Goal: Information Seeking & Learning: Learn about a topic

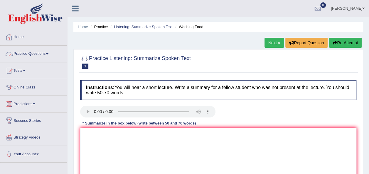
click at [48, 53] on span at bounding box center [47, 53] width 2 height 1
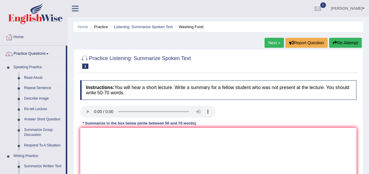
click at [36, 78] on link "Read Aloud" at bounding box center [43, 78] width 44 height 11
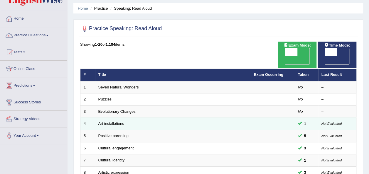
scroll to position [25, 0]
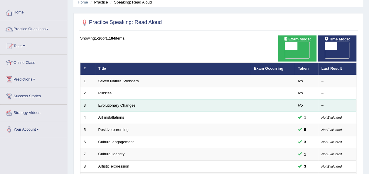
click at [131, 103] on link "Evolutionary Changes" at bounding box center [116, 105] width 37 height 4
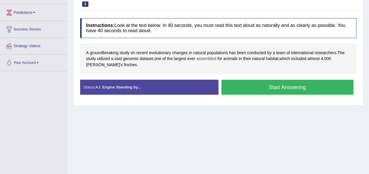
scroll to position [91, 0]
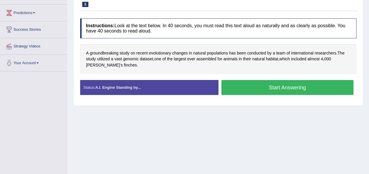
click at [255, 89] on button "Start Answering" at bounding box center [287, 87] width 132 height 15
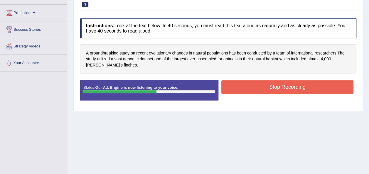
click at [255, 89] on button "Stop Recording" at bounding box center [287, 86] width 132 height 13
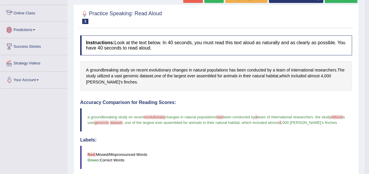
scroll to position [0, 0]
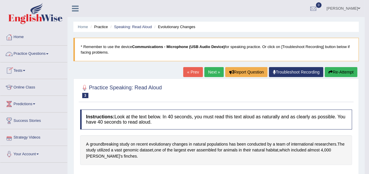
click at [47, 55] on link "Practice Questions" at bounding box center [33, 53] width 67 height 15
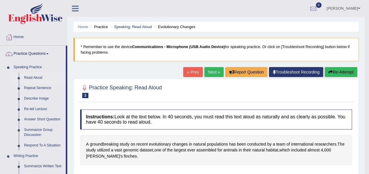
click at [36, 73] on link "Read Aloud" at bounding box center [43, 78] width 44 height 11
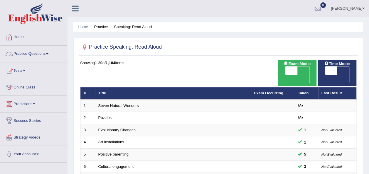
click at [45, 55] on link "Practice Questions" at bounding box center [33, 53] width 67 height 15
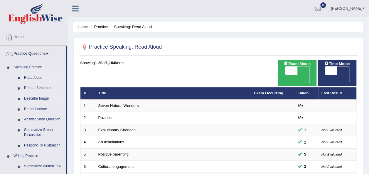
click at [43, 98] on link "Describe Image" at bounding box center [43, 99] width 44 height 11
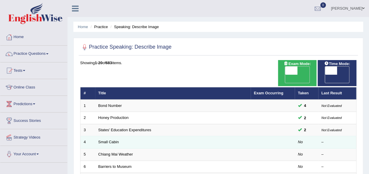
click at [134, 136] on td "Small Cabin" at bounding box center [173, 142] width 156 height 12
click at [102, 140] on link "Small Cabin" at bounding box center [108, 142] width 21 height 4
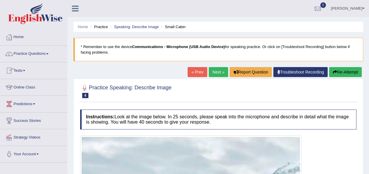
click at [218, 71] on link "Next »" at bounding box center [218, 72] width 19 height 10
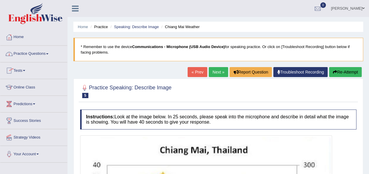
click at [214, 73] on link "Next »" at bounding box center [218, 72] width 19 height 10
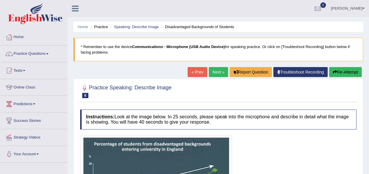
click at [217, 72] on link "Next »" at bounding box center [218, 72] width 19 height 10
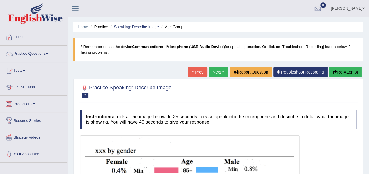
click at [219, 73] on link "Next »" at bounding box center [218, 72] width 19 height 10
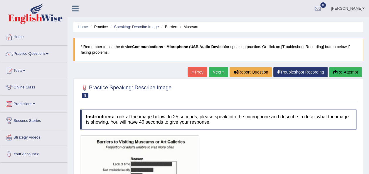
click at [219, 71] on link "Next »" at bounding box center [218, 72] width 19 height 10
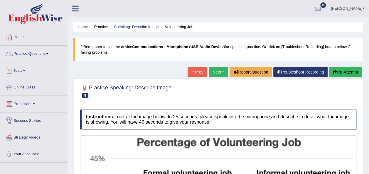
click at [48, 53] on link "Practice Questions" at bounding box center [33, 53] width 67 height 15
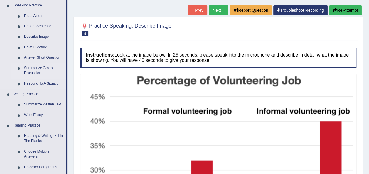
scroll to position [62, 0]
click at [43, 103] on link "Summarize Written Text" at bounding box center [43, 104] width 44 height 11
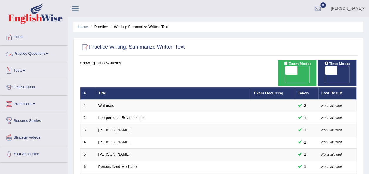
click at [48, 53] on link "Practice Questions" at bounding box center [33, 53] width 67 height 15
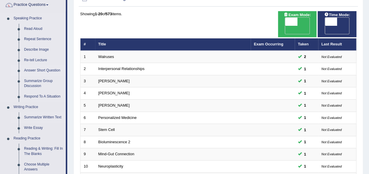
scroll to position [49, 0]
click at [35, 129] on link "Write Essay" at bounding box center [43, 128] width 44 height 11
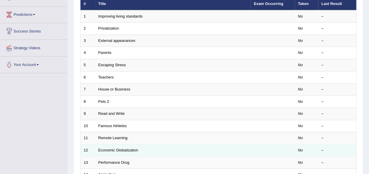
scroll to position [92, 0]
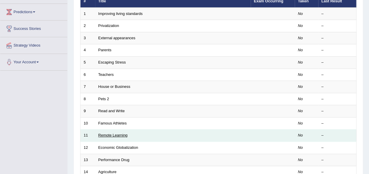
click at [116, 133] on link "Remote Learning" at bounding box center [112, 135] width 29 height 4
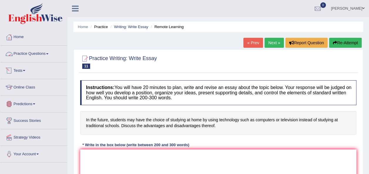
click at [50, 54] on link "Practice Questions" at bounding box center [33, 53] width 67 height 15
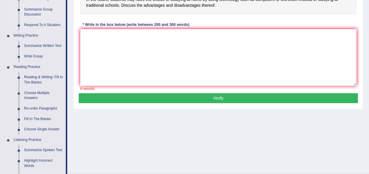
scroll to position [121, 0]
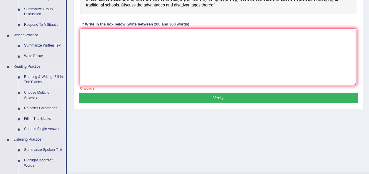
click at [46, 80] on link "Reading & Writing: Fill In The Blanks" at bounding box center [43, 80] width 44 height 16
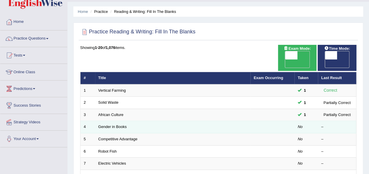
scroll to position [16, 0]
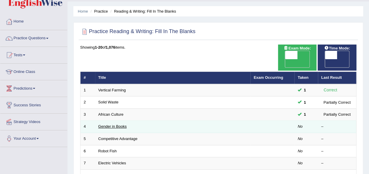
click at [115, 124] on link "Gender in Books" at bounding box center [112, 126] width 28 height 4
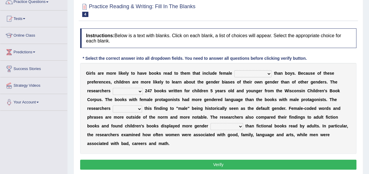
scroll to position [52, 0]
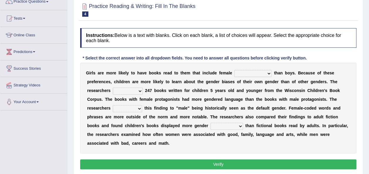
click at [198, 92] on b "l" at bounding box center [198, 90] width 1 height 5
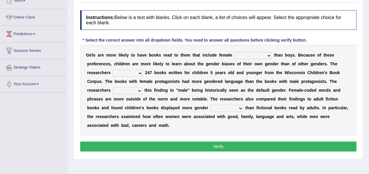
scroll to position [70, 0]
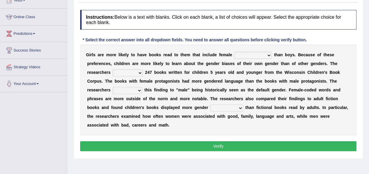
click at [257, 55] on select "protagonists cosmogonists agonists expressionists" at bounding box center [252, 55] width 37 height 7
select select "protagonists"
click at [234, 52] on select "protagonists cosmogonists agonists expressionists" at bounding box center [252, 55] width 37 height 7
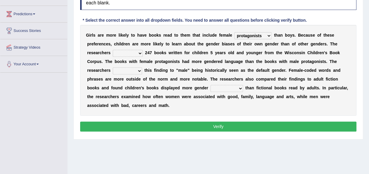
scroll to position [90, 0]
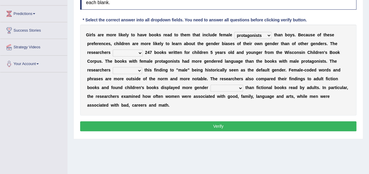
click at [114, 52] on select "hydrolyzed paralyzed catalyzed analyzed" at bounding box center [128, 53] width 30 height 7
click at [113, 50] on select "hydrolyzed paralyzed catalyzed analyzed" at bounding box center [128, 53] width 30 height 7
click at [257, 36] on select "protagonists cosmogonists agonists expressionists" at bounding box center [252, 35] width 37 height 7
click at [291, 58] on div "G i r l s a r e m o r e l i k e l y t o h a v e b o o k s r e a d t o t h e m t…" at bounding box center [218, 70] width 276 height 91
click at [113, 51] on select "hydrolyzed paralyzed catalyzed analyzed" at bounding box center [128, 53] width 30 height 7
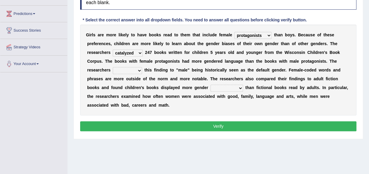
click at [241, 70] on b "a" at bounding box center [242, 70] width 2 height 5
click at [113, 52] on select "hydrolyzed paralyzed catalyzed analyzed" at bounding box center [128, 53] width 30 height 7
select select "analyzed"
click at [113, 50] on select "hydrolyzed paralyzed catalyzed analyzed" at bounding box center [128, 53] width 30 height 7
click at [142, 67] on select "contribute tribute distribute attribute" at bounding box center [127, 70] width 29 height 7
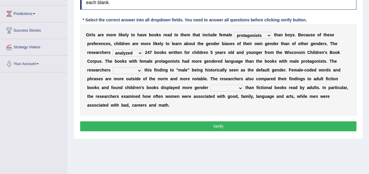
select select "attribute"
click at [142, 67] on select "contribute tribute distribute attribute" at bounding box center [127, 70] width 29 height 7
click at [210, 87] on select "stereotypes teletypes prototypes electrotypes" at bounding box center [226, 88] width 33 height 7
select select "prototypes"
click at [210, 85] on select "stereotypes teletypes prototypes electrotypes" at bounding box center [226, 88] width 33 height 7
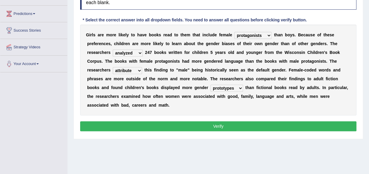
click at [239, 121] on button "Verify" at bounding box center [218, 126] width 276 height 10
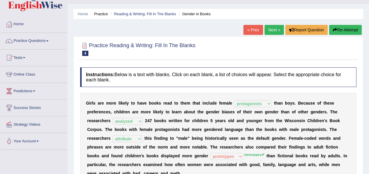
scroll to position [0, 0]
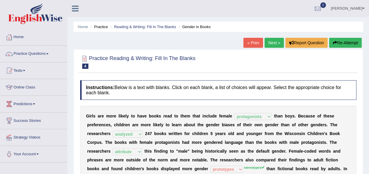
click at [274, 43] on link "Next »" at bounding box center [273, 43] width 19 height 10
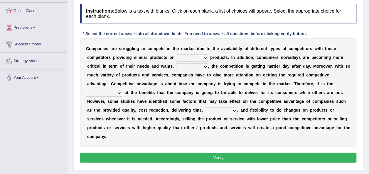
scroll to position [77, 0]
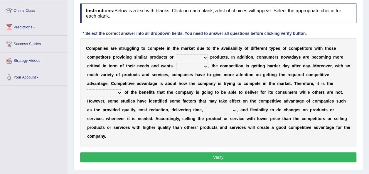
click at [152, 49] on b "m" at bounding box center [154, 48] width 4 height 5
click at [176, 56] on select "constitution restitution substitution institution" at bounding box center [192, 57] width 32 height 7
select select "substitution"
click at [176, 54] on select "constitution restitution substitution institution" at bounding box center [192, 57] width 32 height 7
click at [176, 65] on select "However Instead Additionally Therefore" at bounding box center [192, 66] width 32 height 7
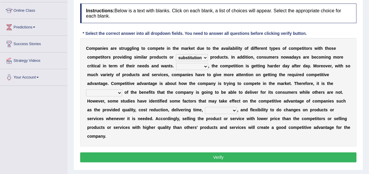
select select "Additionally"
click at [176, 63] on select "However Instead Additionally Therefore" at bounding box center [192, 66] width 32 height 7
click at [176, 65] on select "However Instead Additionally Therefore" at bounding box center [192, 66] width 32 height 7
click at [325, 66] on b "v" at bounding box center [326, 66] width 2 height 5
click at [122, 89] on select "dissemination ordination determination incarnation" at bounding box center [104, 92] width 36 height 7
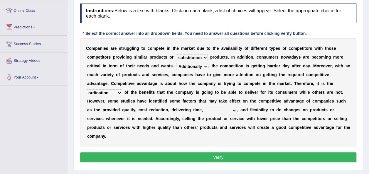
click at [122, 89] on select "dissemination ordination determination incarnation" at bounding box center [104, 92] width 36 height 7
click at [241, 106] on div "C o m p a n i e s a r e s t r u g g l i n g t o c o m p e t e i n t h e m a r k…" at bounding box center [218, 92] width 276 height 109
click at [122, 89] on select "dissemination ordination determination incarnation" at bounding box center [104, 92] width 36 height 7
select select "determination"
click at [122, 89] on select "dissemination ordination determination incarnation" at bounding box center [104, 92] width 36 height 7
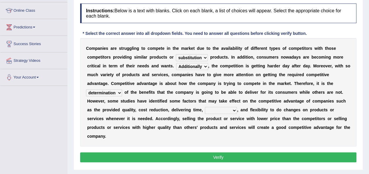
click at [237, 107] on select "captivation aggregation deprivation innovation" at bounding box center [221, 110] width 32 height 7
select select "innovation"
click at [237, 107] on select "captivation aggregation deprivation innovation" at bounding box center [221, 110] width 32 height 7
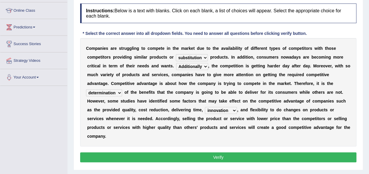
click at [312, 138] on div "Instructions: Below is a text with blanks. Click on each blank, a list of choic…" at bounding box center [218, 84] width 279 height 167
click at [312, 153] on button "Verify" at bounding box center [218, 158] width 276 height 10
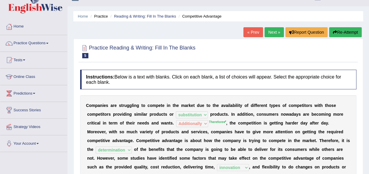
scroll to position [0, 0]
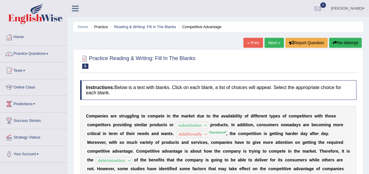
click at [271, 43] on link "Next »" at bounding box center [273, 43] width 19 height 10
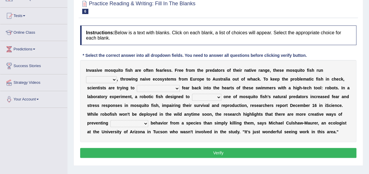
scroll to position [55, 0]
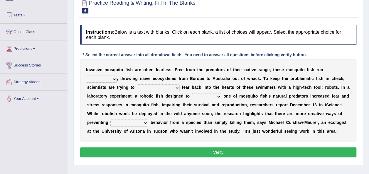
click at [117, 76] on select "occupant flippant rampant concordant" at bounding box center [101, 79] width 31 height 7
select select "rampant"
click at [117, 76] on select "occupant flippant rampant concordant" at bounding box center [101, 79] width 31 height 7
click at [137, 87] on select "accept spike strike drake" at bounding box center [158, 87] width 43 height 7
select select "strike"
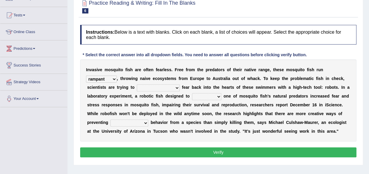
click at [137, 84] on select "accept spike strike drake" at bounding box center [158, 87] width 43 height 7
click at [192, 97] on select "bequest mimic battle conquest" at bounding box center [206, 96] width 29 height 7
select select "mimic"
click at [192, 93] on select "bequest mimic battle conquest" at bounding box center [206, 96] width 29 height 7
click at [148, 120] on select "unprivileged unprecedented uncharted unwanted" at bounding box center [129, 123] width 38 height 7
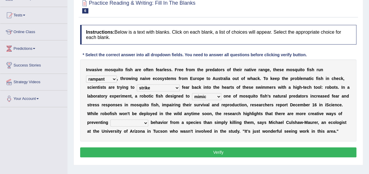
select select "unwanted"
click at [148, 120] on select "unprivileged unprecedented uncharted unwanted" at bounding box center [129, 123] width 38 height 7
click at [260, 151] on button "Verify" at bounding box center [218, 153] width 276 height 10
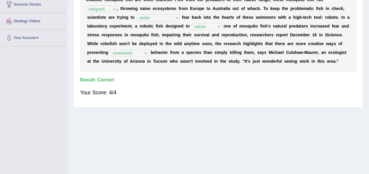
scroll to position [0, 0]
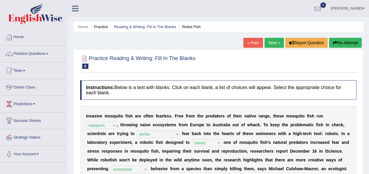
click at [274, 40] on link "Next »" at bounding box center [273, 43] width 19 height 10
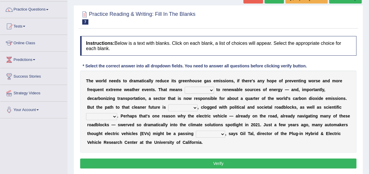
scroll to position [45, 0]
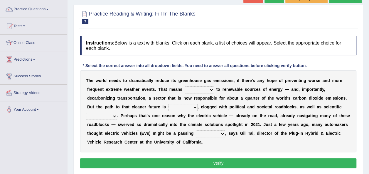
click at [186, 89] on select "grafting drafting crafting shifting" at bounding box center [199, 90] width 29 height 7
click at [185, 87] on select "grafting drafting crafting shifting" at bounding box center [199, 90] width 29 height 7
click at [187, 88] on select "grafting drafting crafting shifting" at bounding box center [199, 90] width 29 height 7
select select "shifting"
click at [185, 87] on select "grafting drafting crafting shifting" at bounding box center [199, 90] width 29 height 7
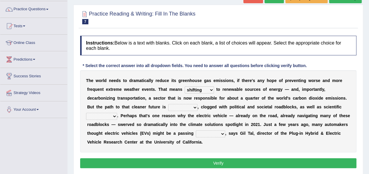
click at [168, 107] on select "daunting daunted daunt dauntless" at bounding box center [182, 107] width 29 height 7
click at [168, 104] on select "daunting daunted daunt dauntless" at bounding box center [182, 107] width 29 height 7
click at [168, 109] on select "daunting daunted daunt dauntless" at bounding box center [182, 107] width 29 height 7
select select "daunting"
click at [168, 104] on select "daunting daunted daunt dauntless" at bounding box center [182, 107] width 29 height 7
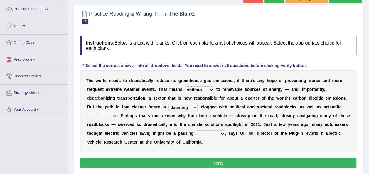
click at [117, 113] on select "spectacles obstacles tentacles receptacles" at bounding box center [101, 116] width 31 height 7
select select "obstacles"
click at [117, 113] on select "spectacles obstacles tentacles receptacles" at bounding box center [101, 116] width 31 height 7
click at [196, 133] on select "fad gad tad lad" at bounding box center [210, 134] width 29 height 7
select select "fad"
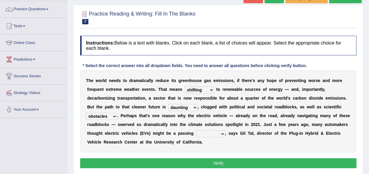
click at [196, 131] on select "fad gad tad lad" at bounding box center [210, 134] width 29 height 7
click at [158, 161] on button "Verify" at bounding box center [218, 163] width 276 height 10
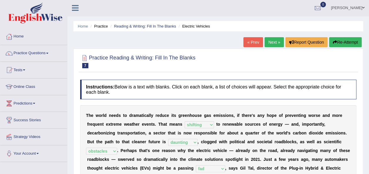
scroll to position [0, 0]
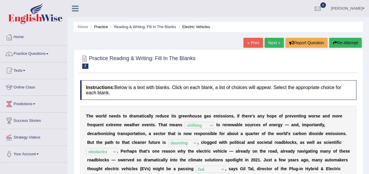
click at [269, 40] on link "Next »" at bounding box center [273, 43] width 19 height 10
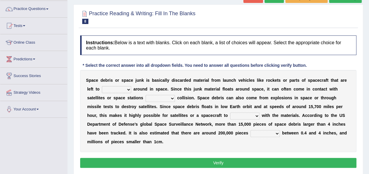
scroll to position [45, 0]
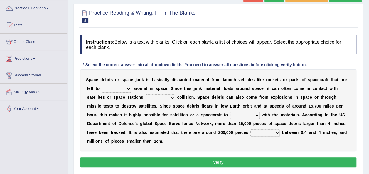
click at [112, 89] on select "twist center roam loll" at bounding box center [116, 89] width 29 height 7
select select "roam"
click at [102, 86] on select "twist center roam loll" at bounding box center [116, 89] width 29 height 7
click at [146, 98] on select "risks risk risked risking" at bounding box center [160, 97] width 29 height 7
select select "risking"
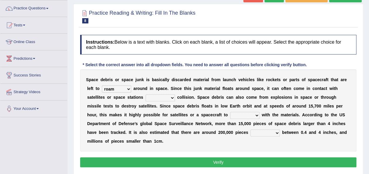
click at [146, 94] on select "risks risk risked risking" at bounding box center [160, 97] width 29 height 7
click at [230, 114] on select "collect collate collide collocate" at bounding box center [244, 115] width 29 height 7
select select "collide"
click at [230, 112] on select "collect collate collide collocate" at bounding box center [244, 115] width 29 height 7
click at [250, 132] on select "sized sizing size sizes" at bounding box center [264, 133] width 29 height 7
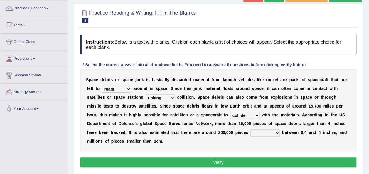
click at [250, 132] on select "sized sizing size sizes" at bounding box center [264, 133] width 29 height 7
select select "sizing"
click at [250, 130] on select "sized sizing size sizes" at bounding box center [264, 133] width 29 height 7
click at [170, 158] on button "Verify" at bounding box center [218, 163] width 276 height 10
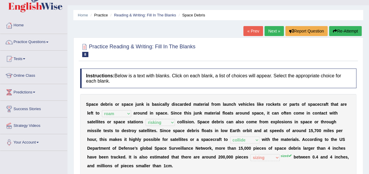
scroll to position [2, 0]
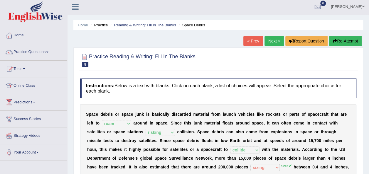
click at [275, 38] on link "Next »" at bounding box center [273, 41] width 19 height 10
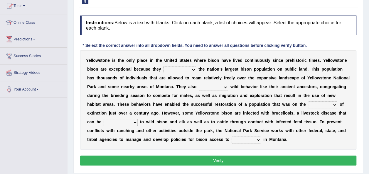
scroll to position [65, 0]
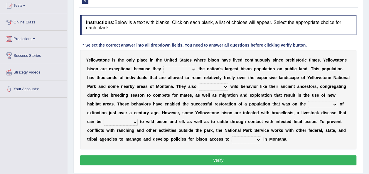
click at [166, 69] on select "congregate comprise consist compromise" at bounding box center [179, 69] width 33 height 7
select select "comprise"
click at [163, 66] on select "congregate comprise consist compromise" at bounding box center [179, 69] width 33 height 7
click at [199, 87] on select "exhibit disregard resist encourage" at bounding box center [213, 87] width 29 height 7
select select "exhibit"
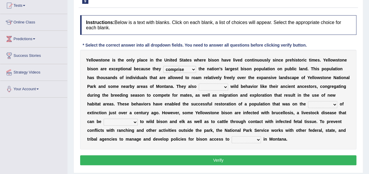
click at [199, 84] on select "exhibit disregard resist encourage" at bounding box center [213, 87] width 29 height 7
click at [308, 102] on select "brine brink danger brindle" at bounding box center [322, 104] width 29 height 7
select select "brink"
click at [308, 101] on select "brine brink danger brindle" at bounding box center [322, 104] width 29 height 7
click at [138, 119] on select "transplanted transported transgressed transmitted" at bounding box center [121, 122] width 34 height 7
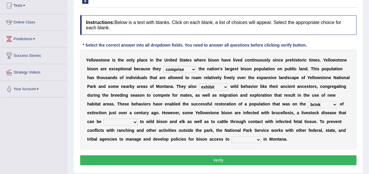
select select "transmitted"
click at [138, 119] on select "transplanted transported transgressed transmitted" at bounding box center [121, 122] width 34 height 7
click at [261, 136] on select "habitat habitat habitant food" at bounding box center [245, 139] width 29 height 7
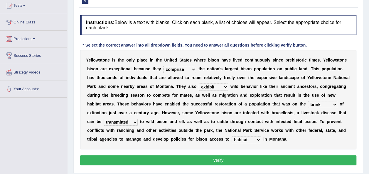
select select "habitant"
click at [261, 136] on select "habitat habitat habitant food" at bounding box center [245, 139] width 29 height 7
click at [337, 160] on button "Verify" at bounding box center [218, 161] width 276 height 10
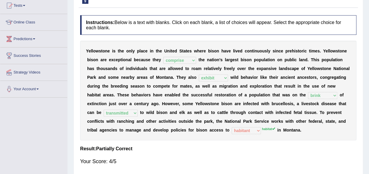
click at [337, 160] on div "Your Score: 4/5" at bounding box center [218, 162] width 276 height 14
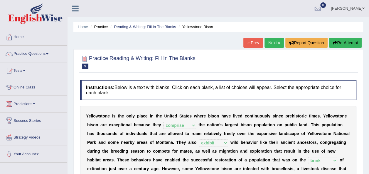
click at [275, 41] on link "Next »" at bounding box center [273, 43] width 19 height 10
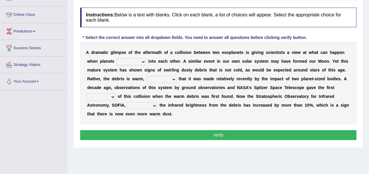
scroll to position [76, 0]
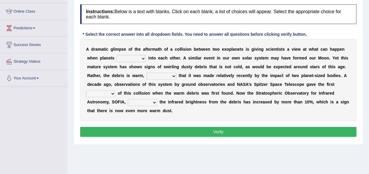
click at [128, 58] on select "crash explore roam implode" at bounding box center [130, 58] width 29 height 7
select select "crash"
click at [116, 55] on select "crash explore roam implode" at bounding box center [130, 58] width 29 height 7
click at [146, 73] on select "reinforcing sentencing forging conducing" at bounding box center [161, 76] width 30 height 7
click at [142, 147] on div "Home Practice Reading & Writing: Fill In The Blanks Collision of Planets « Prev…" at bounding box center [217, 70] width 301 height 293
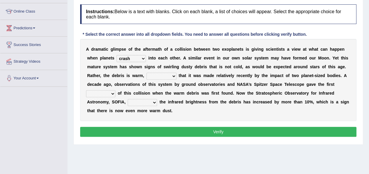
click at [236, 65] on b "o" at bounding box center [237, 67] width 3 height 5
click at [146, 76] on select "reinforcing sentencing forging conducing" at bounding box center [161, 76] width 30 height 7
select select "forging"
click at [146, 73] on select "reinforcing sentencing forging conducing" at bounding box center [161, 76] width 30 height 7
click at [115, 90] on select "pints faints hints taints" at bounding box center [100, 93] width 29 height 7
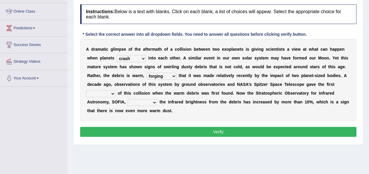
select select "hints"
click at [115, 90] on select "pints faints hints taints" at bounding box center [100, 93] width 29 height 7
click at [157, 99] on select "concealed revealed repealed unsealed" at bounding box center [142, 102] width 29 height 7
select select "revealed"
click at [157, 99] on select "concealed revealed repealed unsealed" at bounding box center [142, 102] width 29 height 7
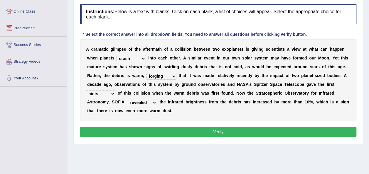
click at [200, 127] on button "Verify" at bounding box center [218, 132] width 276 height 10
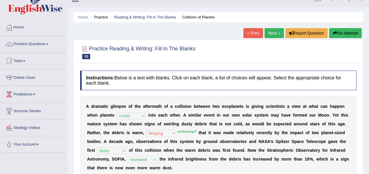
scroll to position [9, 0]
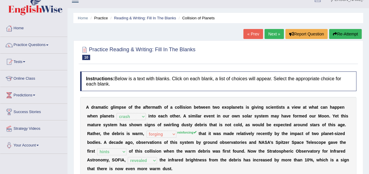
click at [272, 30] on link "Next »" at bounding box center [273, 34] width 19 height 10
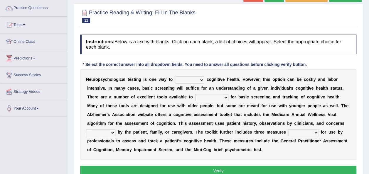
scroll to position [47, 0]
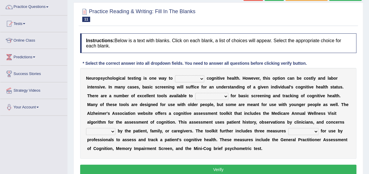
click at [197, 79] on select "obsess assess possess access" at bounding box center [189, 78] width 29 height 7
select select "assess"
click at [175, 75] on select "obsess assess possess access" at bounding box center [189, 78] width 29 height 7
click at [195, 96] on select "stationers practitioners petitioners questioners" at bounding box center [211, 96] width 33 height 7
select select "practitioners"
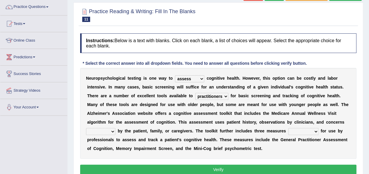
click at [195, 93] on select "stationers practitioners petitioners questioners" at bounding box center [211, 96] width 33 height 7
click at [115, 128] on select "raised rising arising praised" at bounding box center [100, 131] width 29 height 7
select select "raised"
click at [115, 128] on select "raised rising arising praised" at bounding box center [100, 131] width 29 height 7
click at [288, 131] on select "validated intimidated dilapidated antedated" at bounding box center [303, 131] width 30 height 7
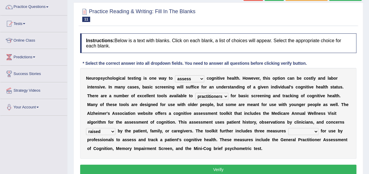
select select "validated"
click at [288, 128] on select "validated intimidated dilapidated antedated" at bounding box center [303, 131] width 30 height 7
click at [153, 170] on button "Verify" at bounding box center [218, 170] width 276 height 10
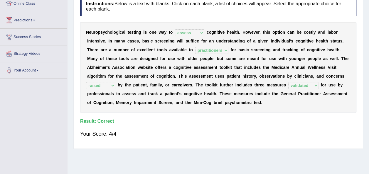
scroll to position [0, 0]
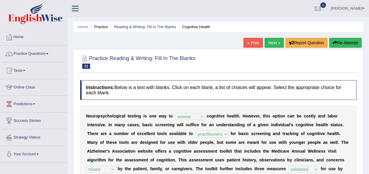
click at [272, 47] on link "Next »" at bounding box center [273, 43] width 19 height 10
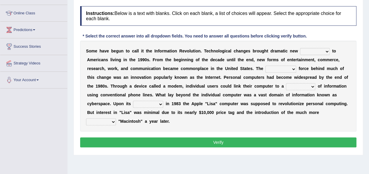
scroll to position [75, 0]
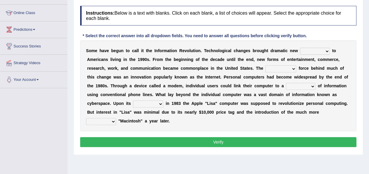
click at [315, 50] on select "challenges puzzles options confusion" at bounding box center [315, 51] width 30 height 7
select select "challenges"
click at [300, 48] on select "challenges puzzles options confusion" at bounding box center [315, 51] width 30 height 7
click at [265, 68] on select "unremitting uninspiring driving insinuating" at bounding box center [280, 68] width 31 height 7
select select "driving"
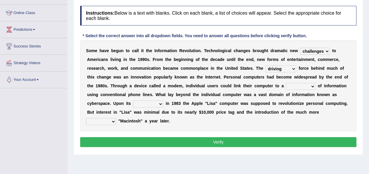
click at [265, 65] on select "unremitting uninspiring driving insinuating" at bounding box center [280, 68] width 31 height 7
click at [286, 86] on select "magnitude bulk wealth volume" at bounding box center [300, 86] width 29 height 7
click at [286, 83] on select "magnitude bulk wealth volume" at bounding box center [300, 86] width 29 height 7
click at [286, 84] on select "magnitude bulk wealth volume" at bounding box center [300, 86] width 29 height 7
select select "bulk"
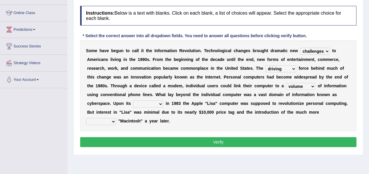
click at [286, 83] on select "magnitude bulk wealth volume" at bounding box center [300, 86] width 29 height 7
click at [163, 101] on select "relief release publication emission" at bounding box center [148, 104] width 30 height 7
select select "release"
click at [163, 101] on select "relief release publication emission" at bounding box center [148, 104] width 30 height 7
click at [116, 118] on select "convenient affordable advanced formidable" at bounding box center [101, 121] width 30 height 7
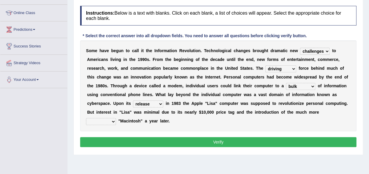
select select "advanced"
click at [116, 118] on select "convenient affordable advanced formidable" at bounding box center [101, 121] width 30 height 7
click at [206, 137] on button "Verify" at bounding box center [218, 142] width 276 height 10
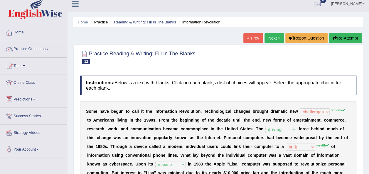
scroll to position [1, 0]
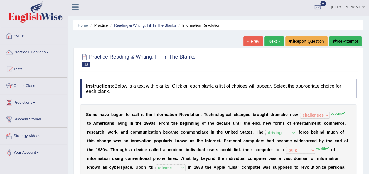
click at [269, 39] on link "Next »" at bounding box center [273, 41] width 19 height 10
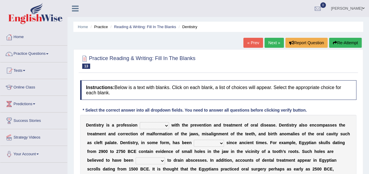
click at [163, 126] on select "agreed dealt concerned taken" at bounding box center [154, 125] width 29 height 7
select select "concerned"
click at [140, 122] on select "agreed dealt concerned taken" at bounding box center [154, 125] width 29 height 7
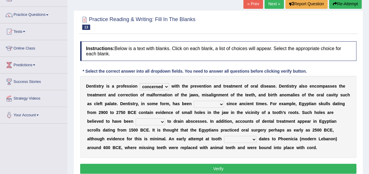
scroll to position [39, 0]
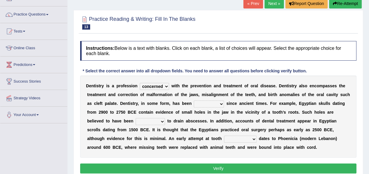
click at [209, 104] on select "criticized replaced practiced abandoned" at bounding box center [209, 104] width 30 height 7
select select "practiced"
click at [194, 101] on select "criticized replaced practiced abandoned" at bounding box center [209, 104] width 30 height 7
click at [136, 120] on select "fluctuated laminated drilled sealed" at bounding box center [150, 121] width 29 height 7
select select "drilled"
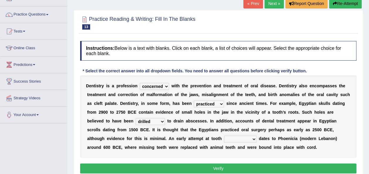
click at [136, 118] on select "fluctuated laminated drilled sealed" at bounding box center [150, 121] width 29 height 7
click at [224, 139] on select "reparation sacrament restitution replacement" at bounding box center [240, 139] width 33 height 7
select select "replacement"
click at [224, 136] on select "reparation sacrament restitution replacement" at bounding box center [240, 139] width 33 height 7
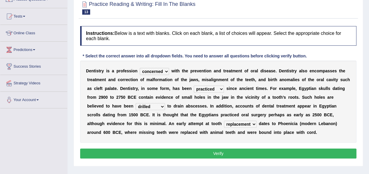
scroll to position [55, 0]
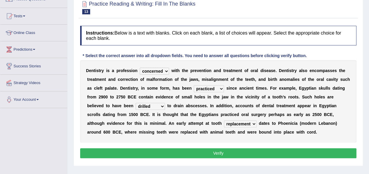
click at [188, 155] on button "Verify" at bounding box center [218, 153] width 276 height 10
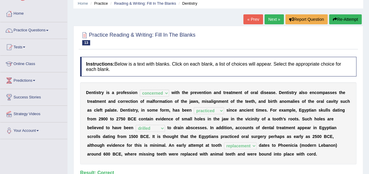
scroll to position [0, 0]
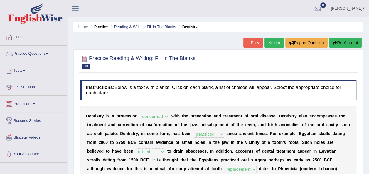
click at [272, 40] on link "Next »" at bounding box center [273, 43] width 19 height 10
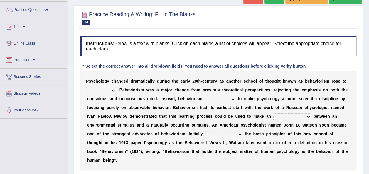
scroll to position [45, 0]
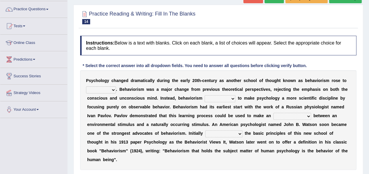
click at [110, 93] on select "dominance temptation challenge temper" at bounding box center [101, 90] width 30 height 7
select select "dominance"
click at [86, 87] on select "dominance temptation challenge temper" at bounding box center [101, 90] width 30 height 7
click at [222, 101] on select "reproached reproved strove rewove" at bounding box center [219, 98] width 31 height 7
click at [204, 95] on select "reproached reproved strove rewove" at bounding box center [219, 98] width 31 height 7
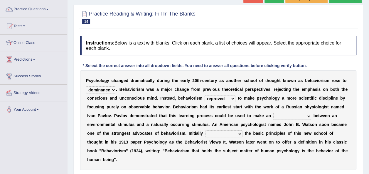
click at [223, 98] on select "reproached reproved strove rewove" at bounding box center [219, 98] width 31 height 7
click at [222, 94] on div "P s y c h o l o g y c h a n g e d d r a m a t i c a l l y d u r i n g t h e e a…" at bounding box center [218, 120] width 276 height 100
click at [223, 97] on select "reproached reproved strove rewove" at bounding box center [219, 98] width 31 height 7
select select "reproached"
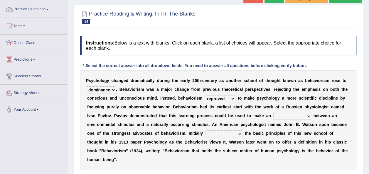
click at [204, 95] on select "reproached reproved strove rewove" at bounding box center [219, 98] width 31 height 7
click at [273, 116] on select "acclimatization association union combination" at bounding box center [292, 116] width 38 height 7
click at [273, 113] on select "acclimatization association union combination" at bounding box center [292, 116] width 38 height 7
click at [273, 115] on select "acclimatization association union combination" at bounding box center [292, 116] width 38 height 7
select select "union"
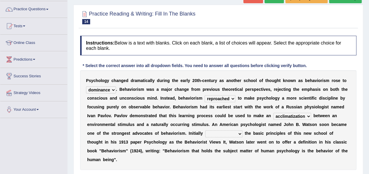
click at [273, 113] on select "acclimatization association union combination" at bounding box center [292, 116] width 38 height 7
click at [205, 132] on select "questioning foreshortening unburdening outlining" at bounding box center [223, 134] width 37 height 7
select select "outlining"
click at [205, 131] on select "questioning foreshortening unburdening outlining" at bounding box center [223, 134] width 37 height 7
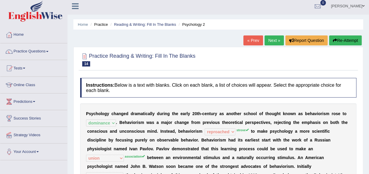
scroll to position [0, 0]
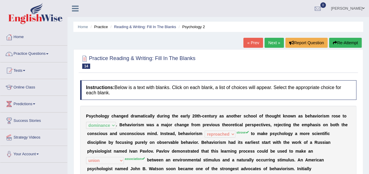
click at [48, 54] on span at bounding box center [47, 53] width 2 height 1
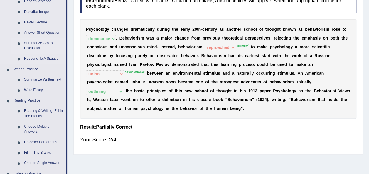
scroll to position [88, 0]
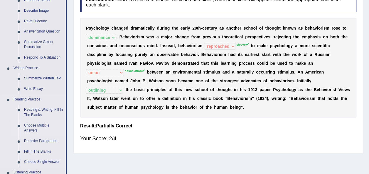
click at [37, 126] on link "Choose Multiple Answers" at bounding box center [43, 129] width 44 height 16
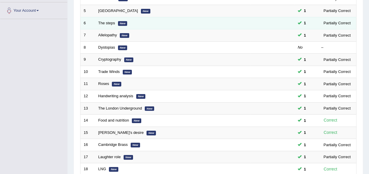
scroll to position [144, 0]
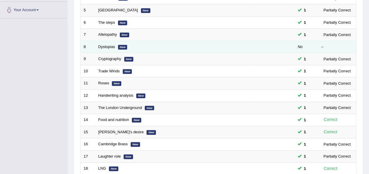
click at [124, 45] on em "New" at bounding box center [122, 47] width 9 height 5
click at [107, 45] on link "Dystopias" at bounding box center [106, 47] width 17 height 4
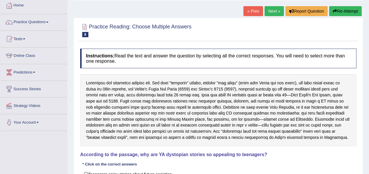
scroll to position [20, 0]
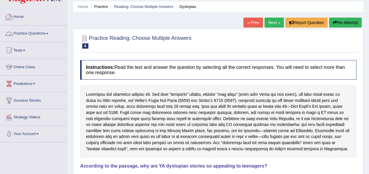
click at [45, 35] on link "Practice Questions" at bounding box center [33, 33] width 67 height 15
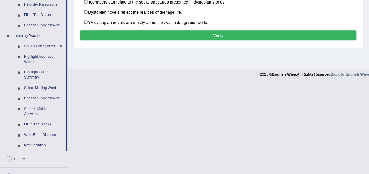
scroll to position [225, 0]
